Goal: Browse casually: Explore the website without a specific task or goal

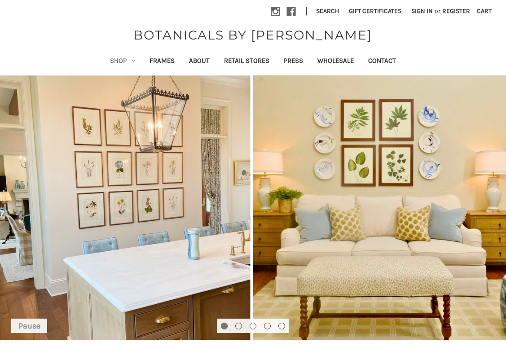
click at [131, 62] on icon "Shop" at bounding box center [133, 61] width 4 height 4
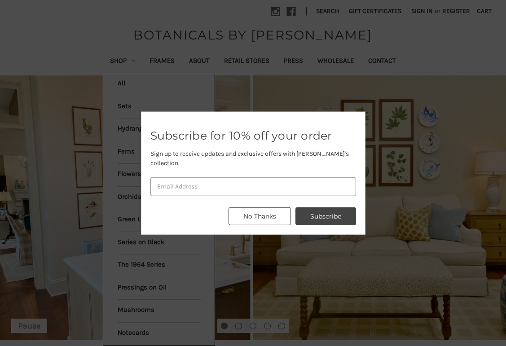
click at [279, 210] on button "No Thanks" at bounding box center [259, 216] width 62 height 18
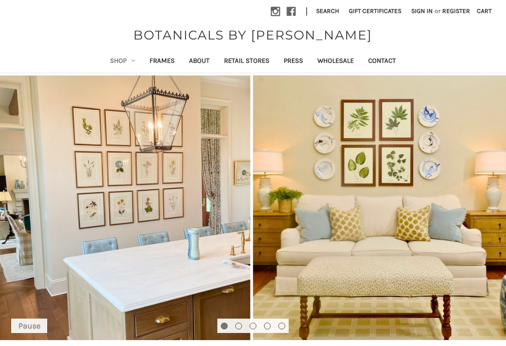
click at [131, 60] on icon "Shop" at bounding box center [133, 61] width 4 height 4
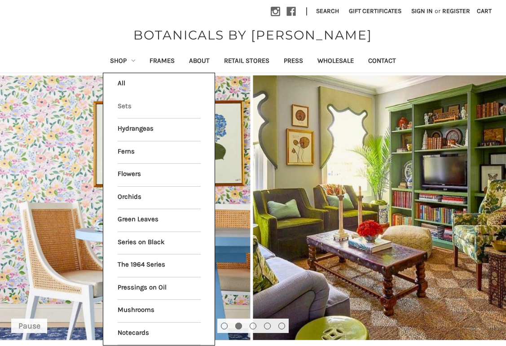
click at [118, 105] on link "Sets" at bounding box center [159, 107] width 83 height 22
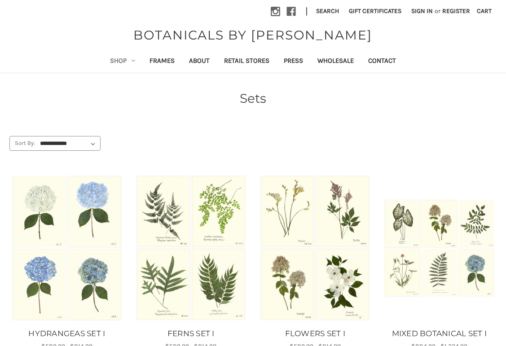
click at [131, 62] on icon "Shop" at bounding box center [133, 61] width 4 height 4
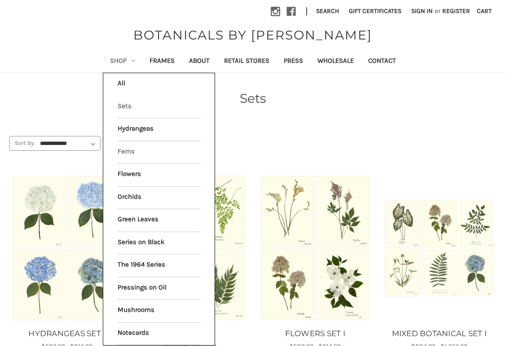
click at [120, 150] on link "Ferns" at bounding box center [159, 152] width 83 height 22
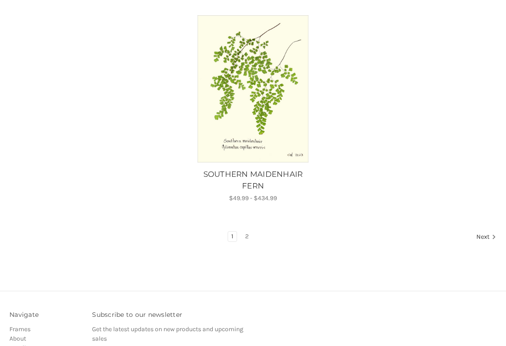
scroll to position [923, 0]
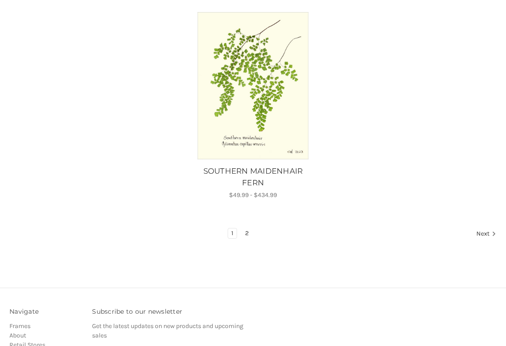
click at [246, 228] on link "2" at bounding box center [247, 233] width 10 height 10
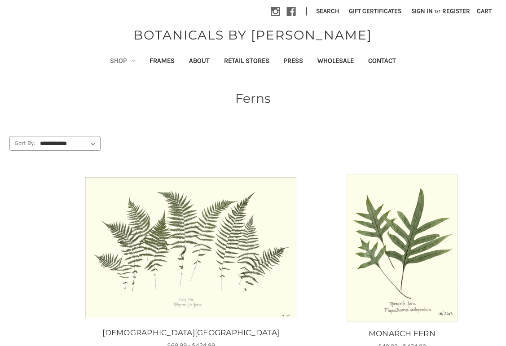
click at [114, 61] on link "Shop" at bounding box center [122, 62] width 39 height 22
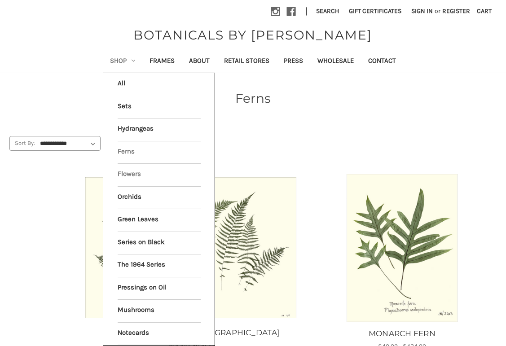
click at [128, 171] on link "Flowers" at bounding box center [159, 175] width 83 height 22
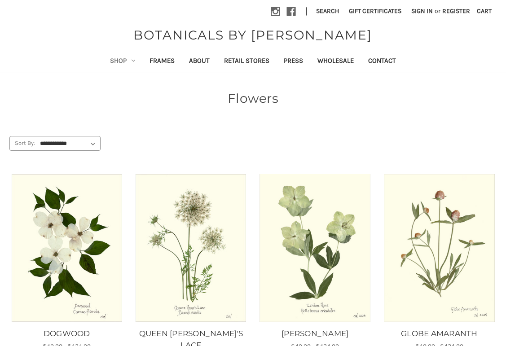
click at [114, 61] on link "Shop" at bounding box center [122, 62] width 39 height 22
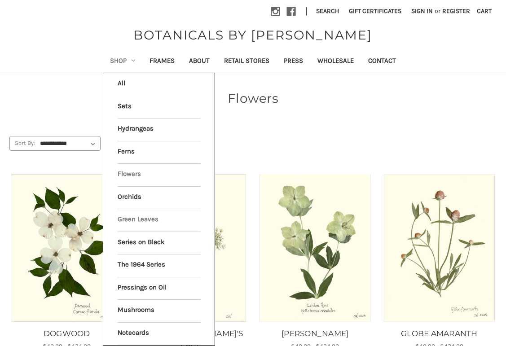
click at [131, 214] on link "Green Leaves" at bounding box center [159, 220] width 83 height 22
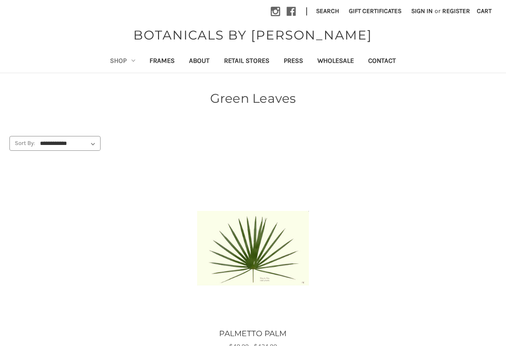
click at [109, 65] on link "Shop" at bounding box center [122, 62] width 39 height 22
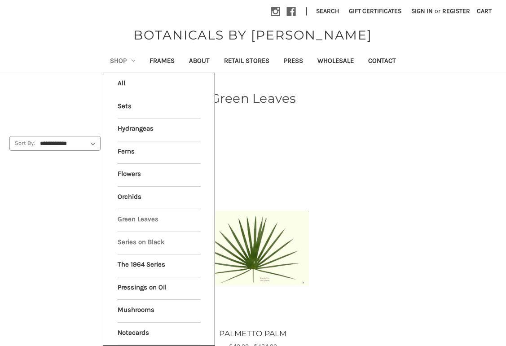
click at [135, 239] on link "Series on Black" at bounding box center [159, 243] width 83 height 22
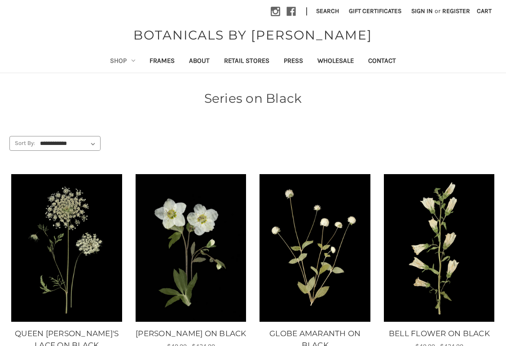
click at [104, 62] on link "Shop" at bounding box center [122, 62] width 39 height 22
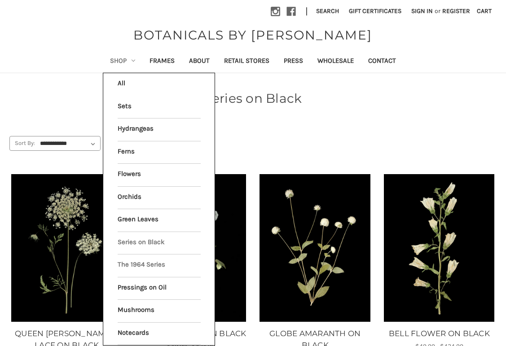
click at [132, 258] on link "The 1964 Series" at bounding box center [159, 265] width 83 height 22
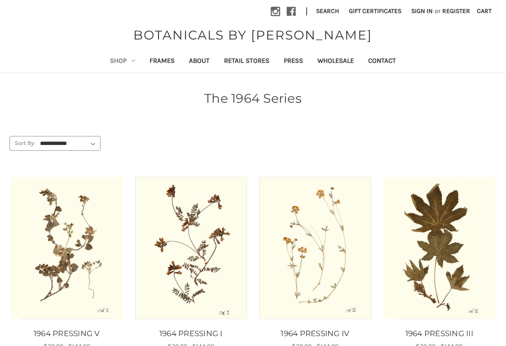
click at [111, 61] on link "Shop" at bounding box center [122, 62] width 39 height 22
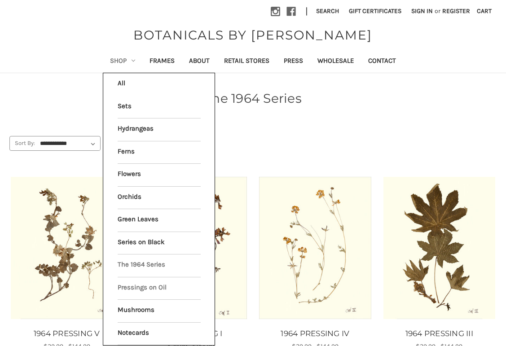
click at [135, 281] on link "Pressings on Oil" at bounding box center [159, 288] width 83 height 22
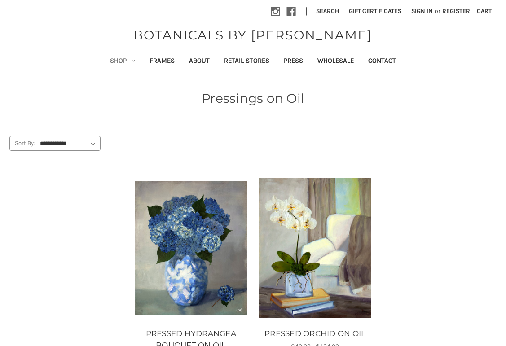
click at [106, 59] on link "Shop" at bounding box center [122, 62] width 39 height 22
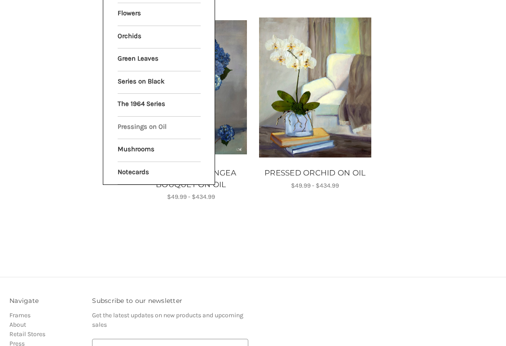
scroll to position [171, 0]
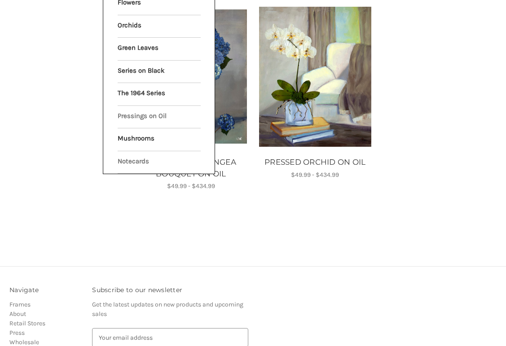
click at [132, 155] on link "Notecards" at bounding box center [159, 162] width 83 height 22
